Goal: Understand process/instructions: Learn how to perform a task or action

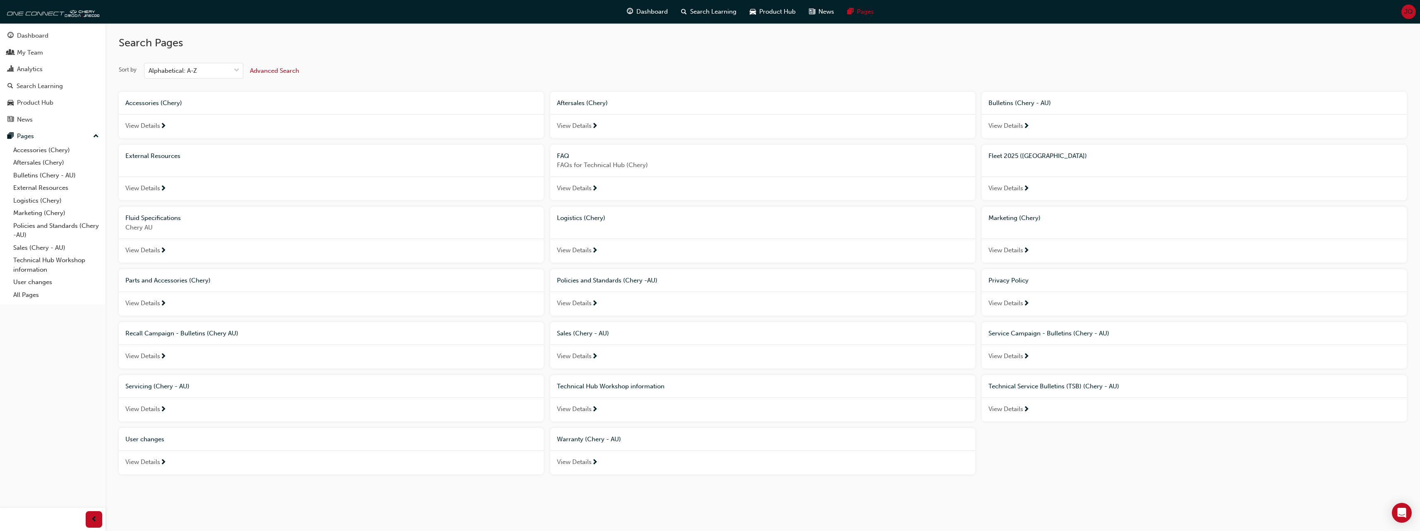
click at [147, 440] on span "User changes" at bounding box center [144, 439] width 39 height 7
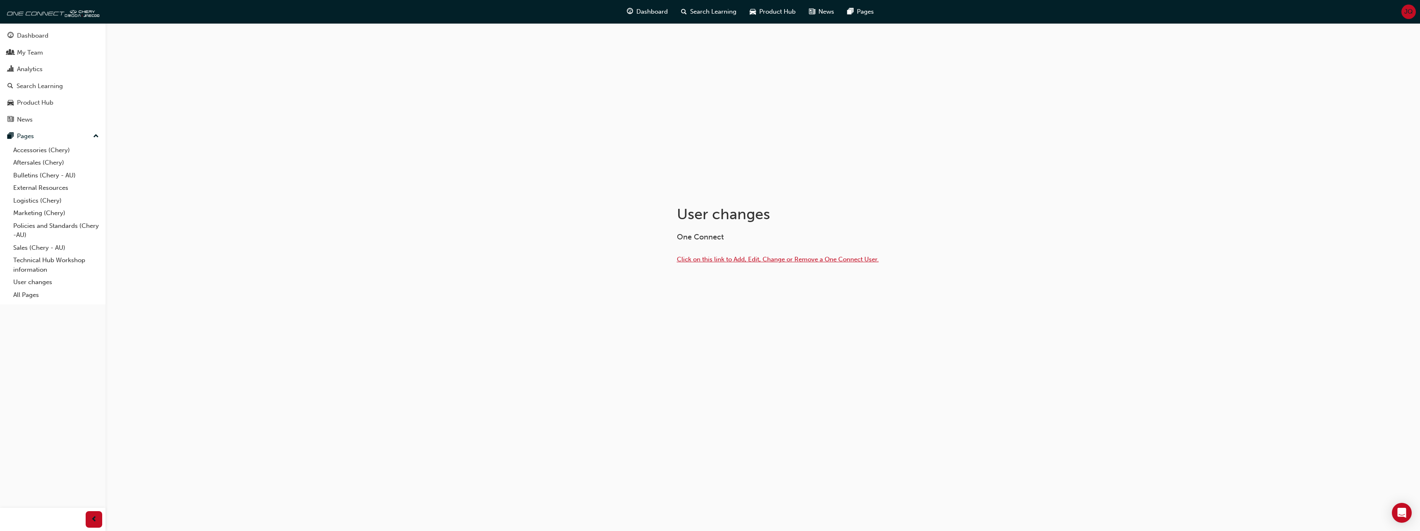
click at [730, 260] on span "Click on this link to Add, Edit, Change or Remove a One Connect User." at bounding box center [778, 259] width 202 height 7
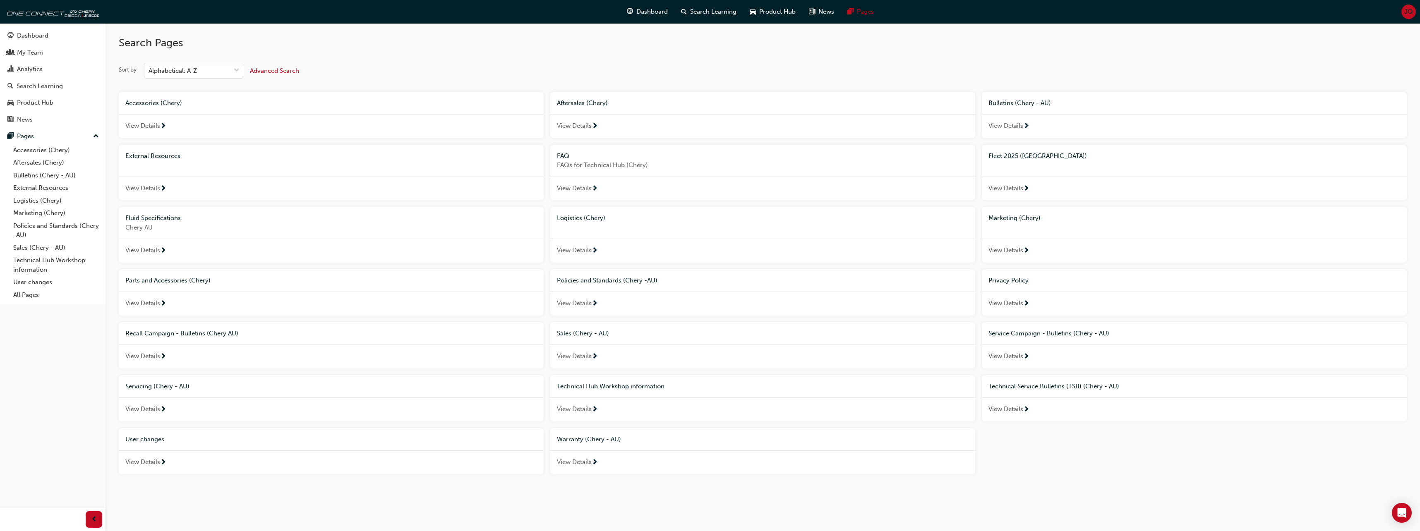
click at [46, 345] on div "Dashboard My Team Analytics Search Learning Product Hub News Pages Pages Access…" at bounding box center [53, 255] width 106 height 511
click at [71, 372] on div "Dashboard My Team Analytics Search Learning Product Hub News Pages Pages Access…" at bounding box center [53, 255] width 106 height 511
click at [59, 346] on div "Dashboard My Team Analytics Search Learning Product Hub News Pages Pages Access…" at bounding box center [53, 255] width 106 height 511
click at [86, 345] on div "Dashboard My Team Analytics Search Learning Product Hub News Pages Pages Access…" at bounding box center [53, 255] width 106 height 511
click at [151, 439] on span "User changes" at bounding box center [144, 439] width 39 height 7
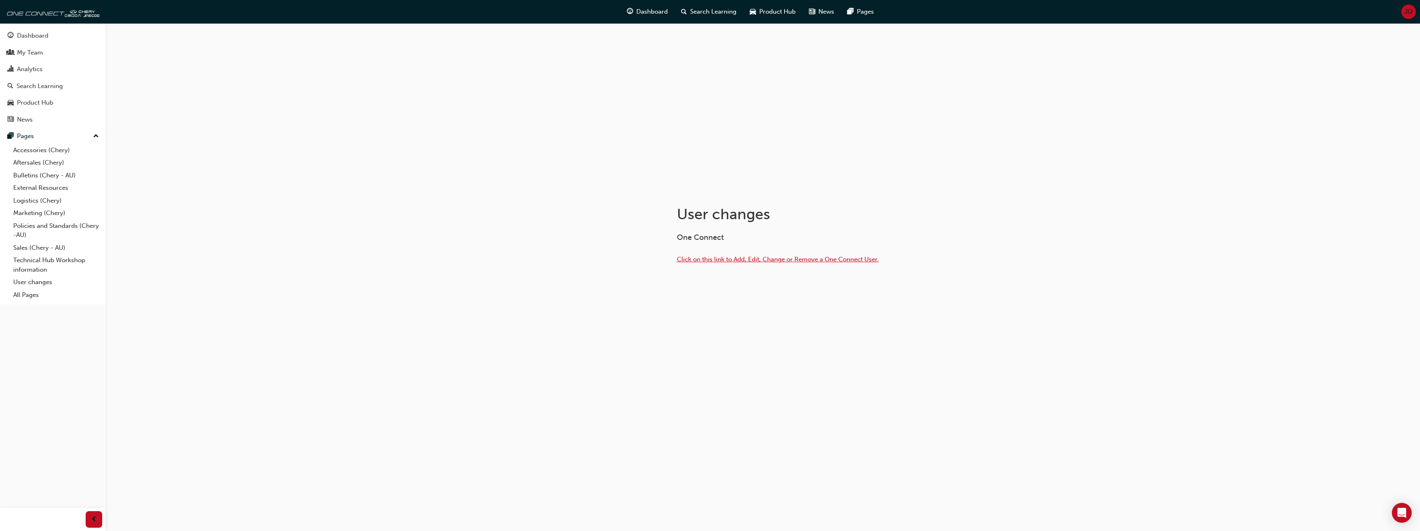
click at [770, 259] on span "Click on this link to Add, Edit, Change or Remove a One Connect User." at bounding box center [778, 259] width 202 height 7
